Goal: Task Accomplishment & Management: Manage account settings

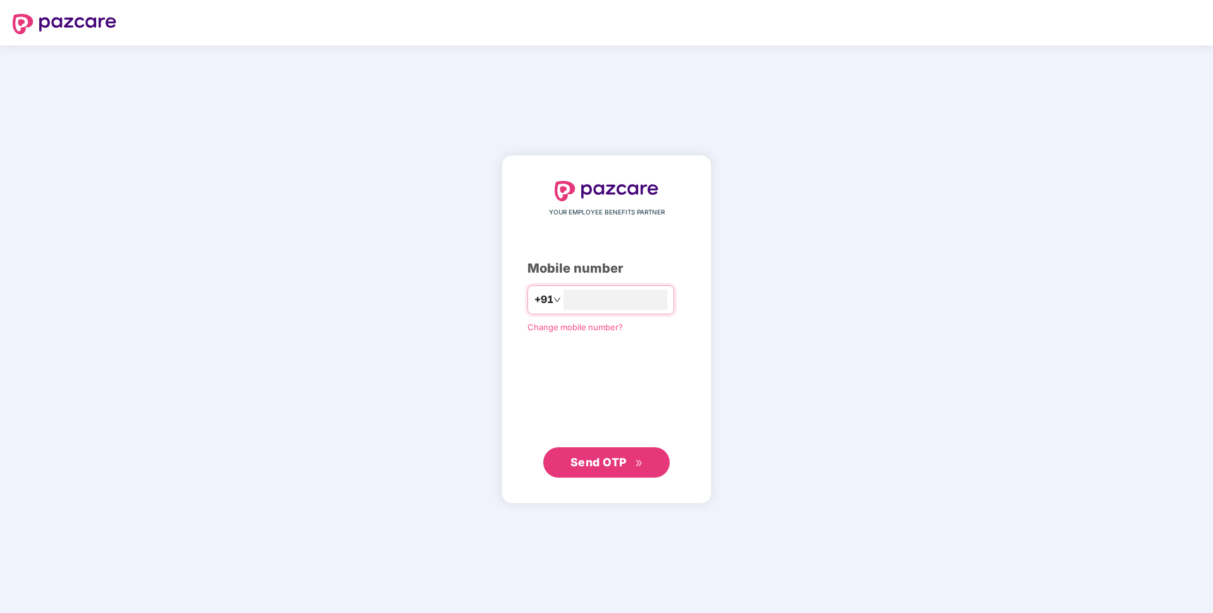
type input "**********"
click at [579, 455] on span "Send OTP" at bounding box center [599, 461] width 56 height 13
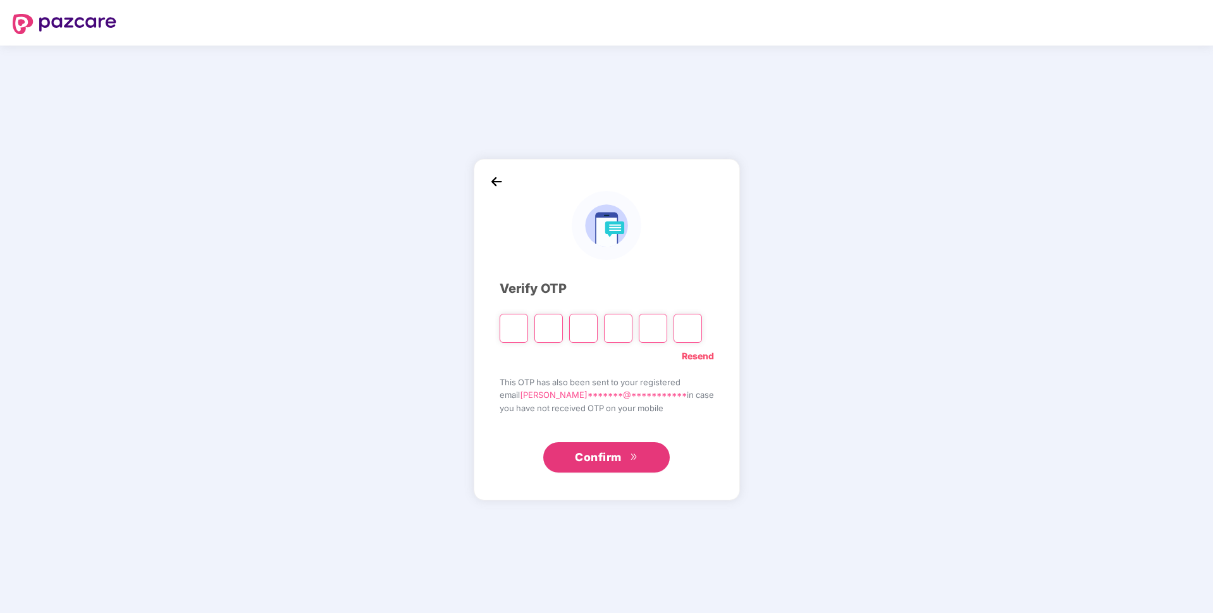
type input "*"
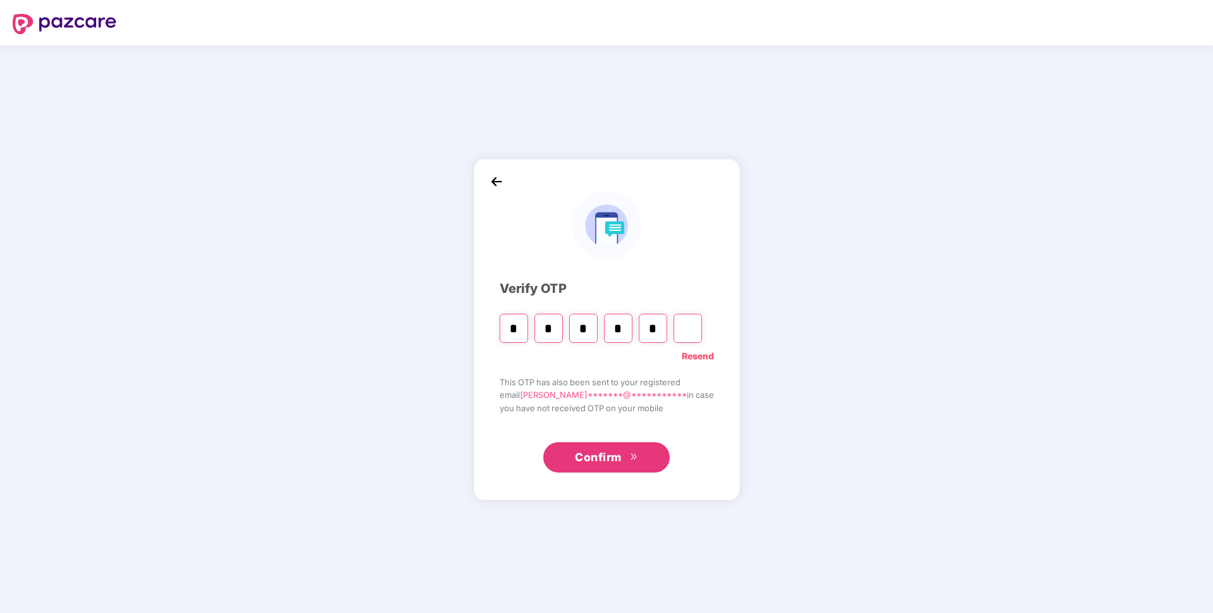
type input "*"
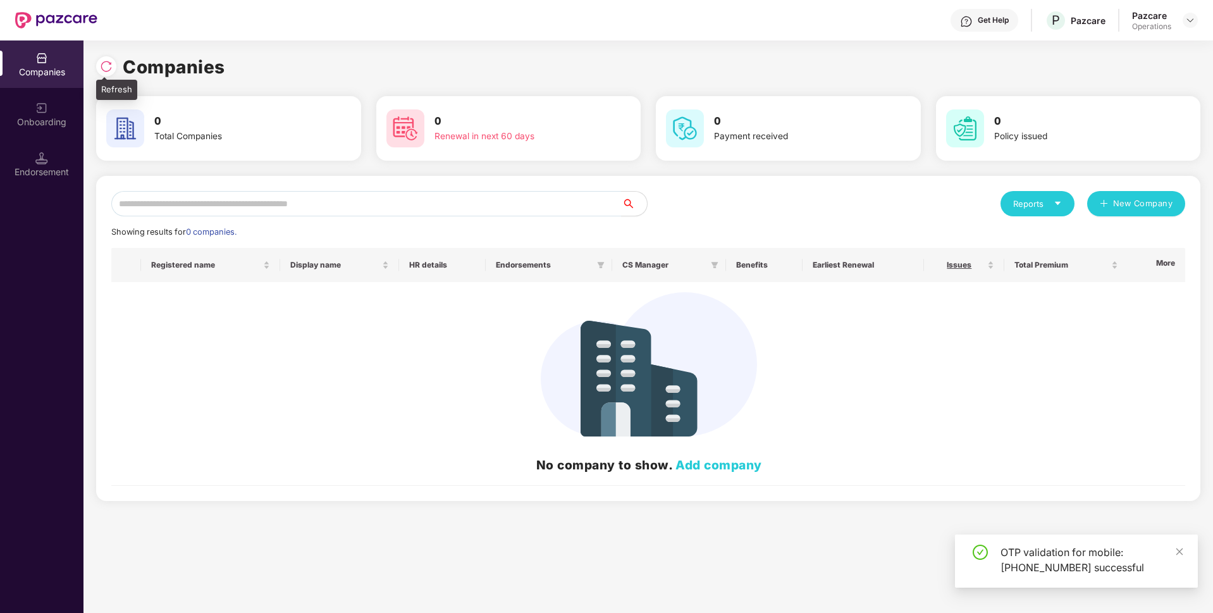
click at [104, 70] on img at bounding box center [106, 66] width 13 height 13
drag, startPoint x: 104, startPoint y: 70, endPoint x: 113, endPoint y: 59, distance: 13.4
click at [113, 59] on div at bounding box center [106, 66] width 20 height 20
click at [110, 68] on img at bounding box center [106, 66] width 13 height 13
